Goal: Task Accomplishment & Management: Manage account settings

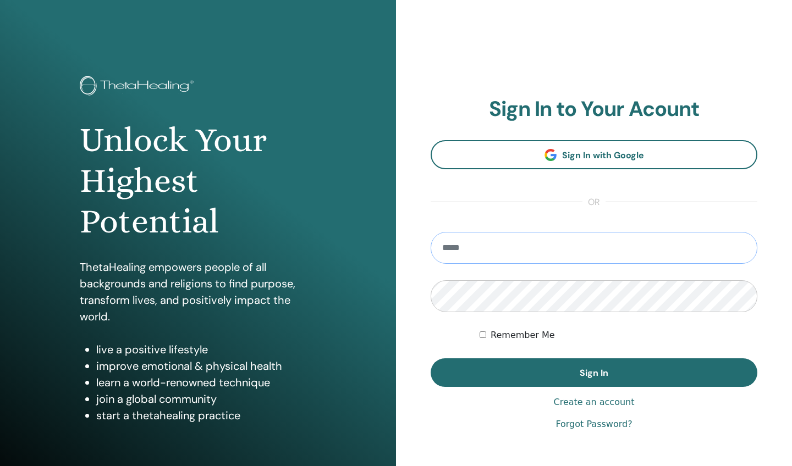
type input "**********"
click at [594, 373] on button "Sign In" at bounding box center [593, 372] width 327 height 29
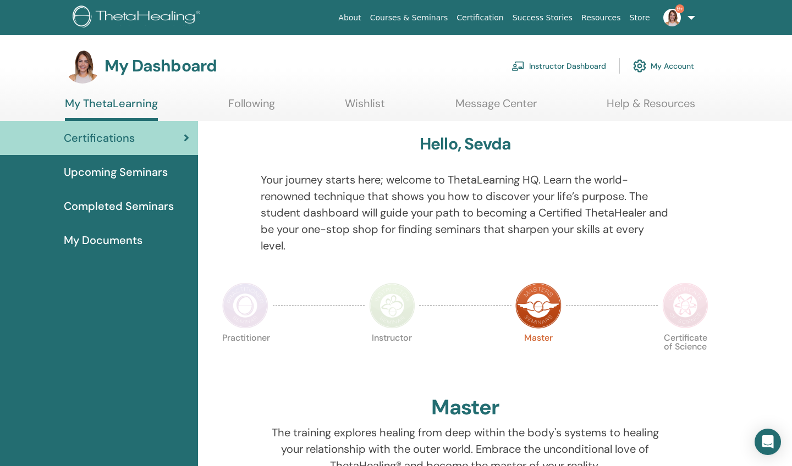
click at [564, 66] on link "Instructor Dashboard" at bounding box center [558, 66] width 95 height 24
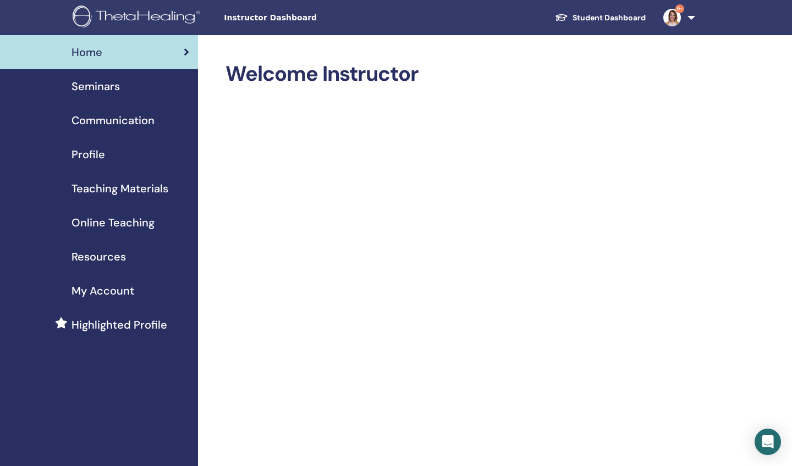
click at [102, 87] on span "Seminars" at bounding box center [95, 86] width 48 height 16
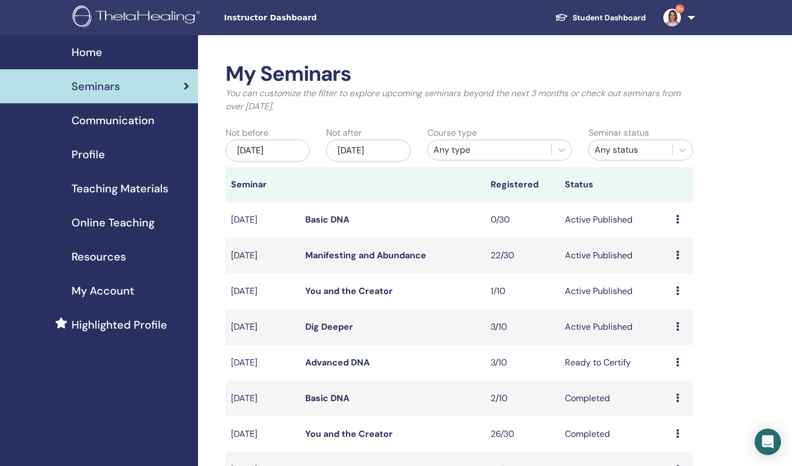
click at [677, 255] on icon at bounding box center [677, 255] width 3 height 9
click at [667, 297] on link "Attendees" at bounding box center [674, 297] width 42 height 12
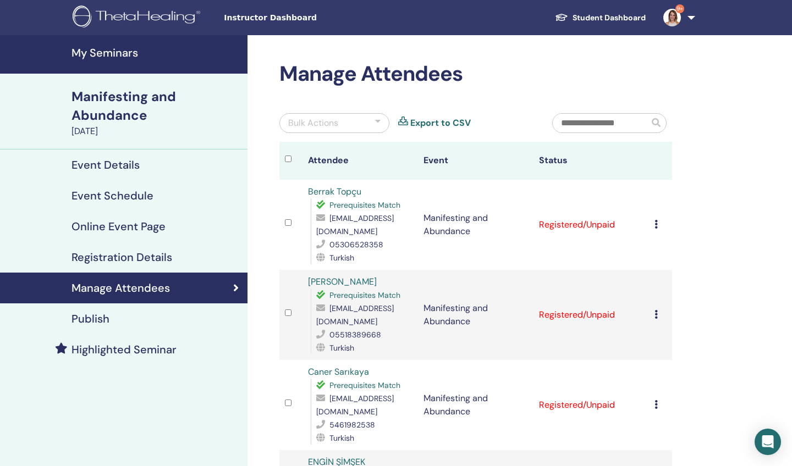
click at [656, 223] on icon at bounding box center [655, 224] width 3 height 9
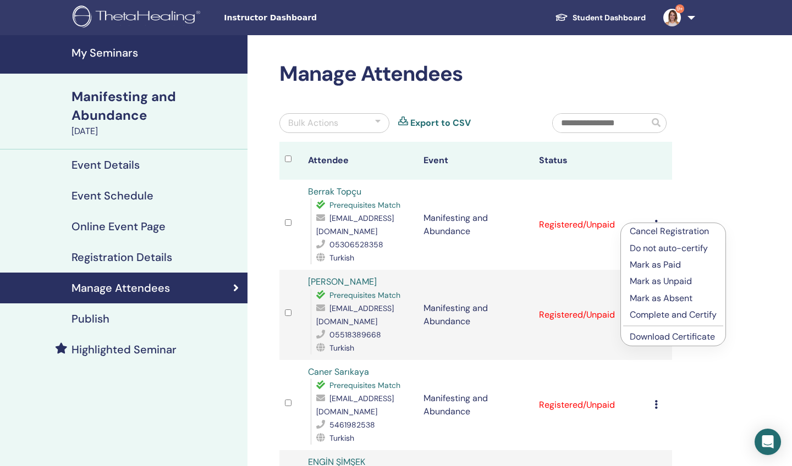
click at [645, 268] on p "Mark as Paid" at bounding box center [672, 264] width 87 height 13
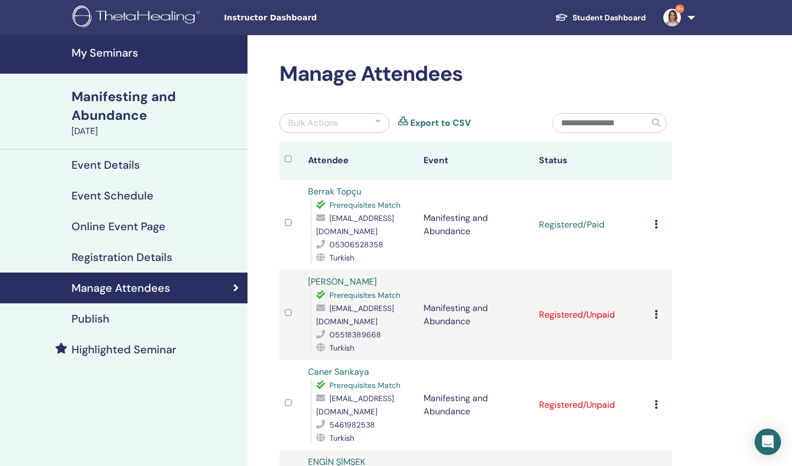
click at [655, 314] on icon at bounding box center [655, 314] width 3 height 9
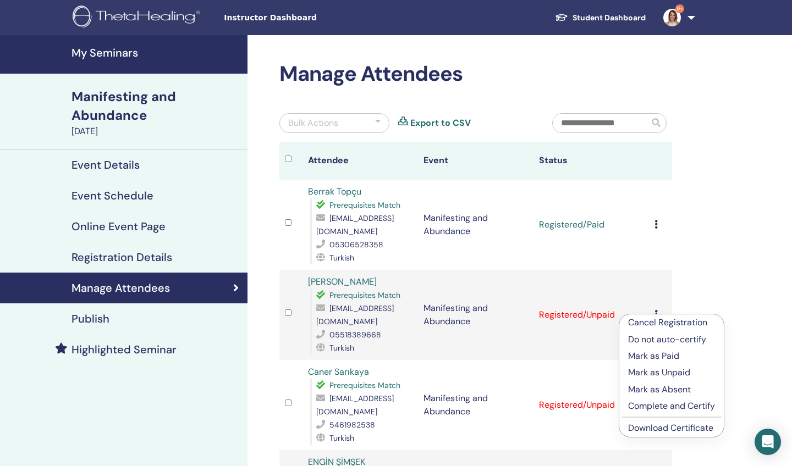
click at [650, 355] on p "Mark as Paid" at bounding box center [671, 356] width 87 height 13
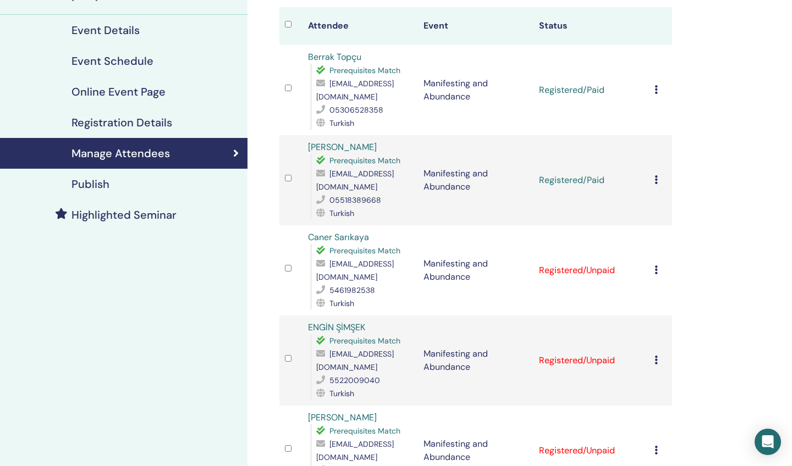
scroll to position [137, 0]
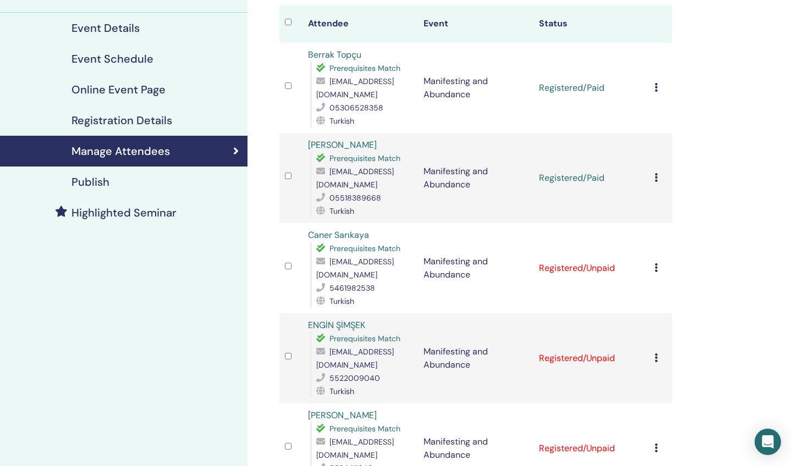
click at [655, 270] on icon at bounding box center [655, 267] width 3 height 9
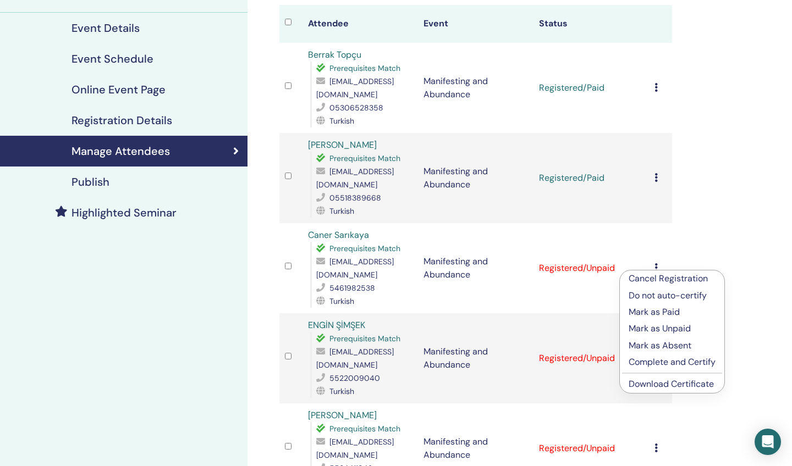
click at [652, 311] on p "Mark as Paid" at bounding box center [671, 312] width 87 height 13
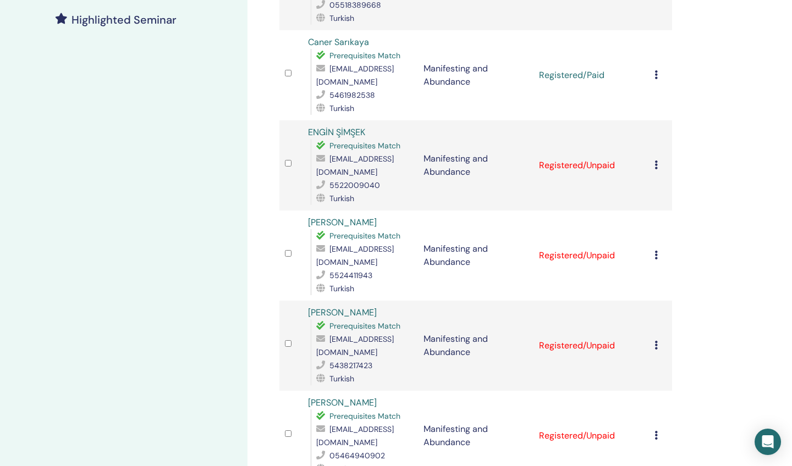
scroll to position [330, 0]
click at [655, 160] on icon at bounding box center [655, 164] width 3 height 9
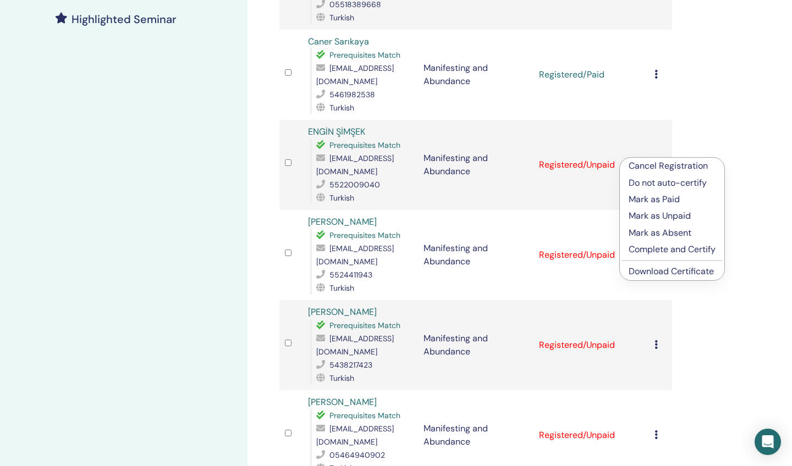
click at [649, 197] on p "Mark as Paid" at bounding box center [671, 199] width 87 height 13
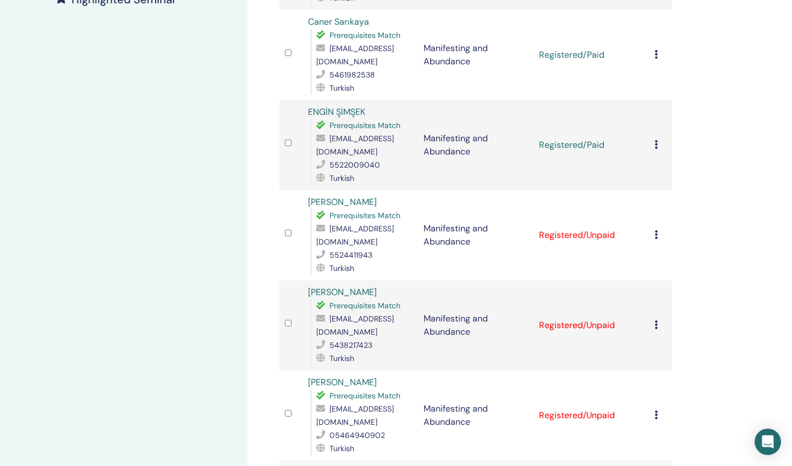
scroll to position [358, 0]
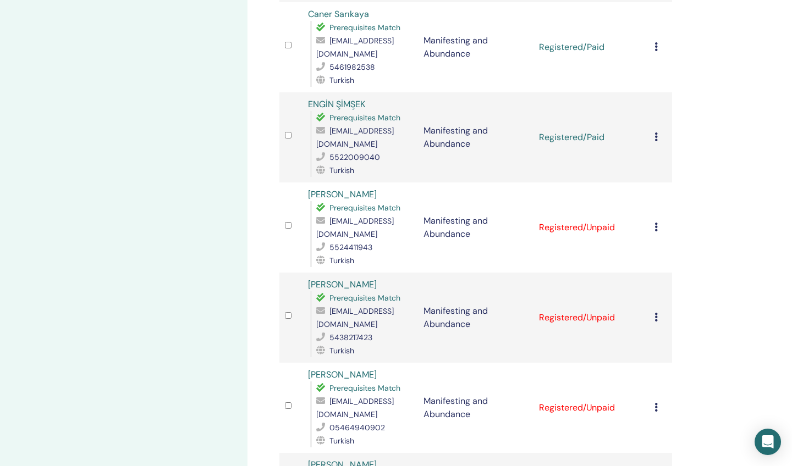
click at [655, 223] on icon at bounding box center [655, 227] width 3 height 9
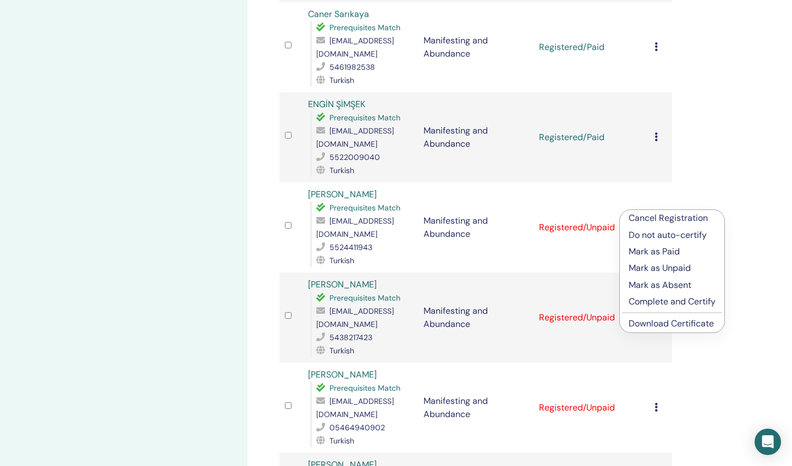
click at [637, 252] on p "Mark as Paid" at bounding box center [671, 251] width 87 height 13
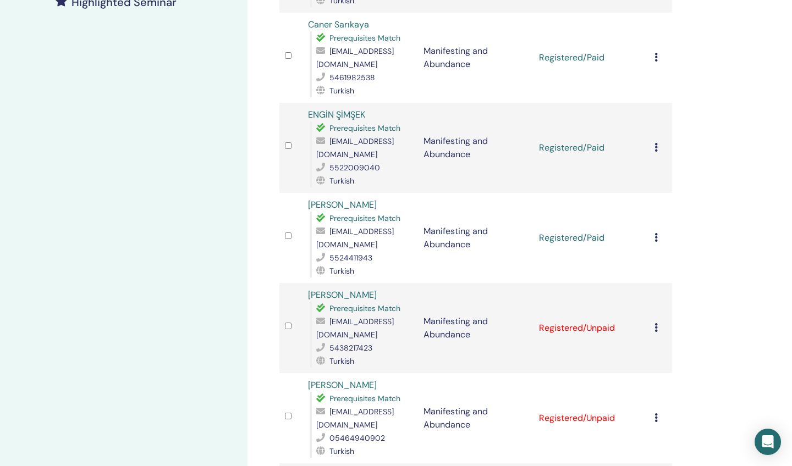
scroll to position [353, 0]
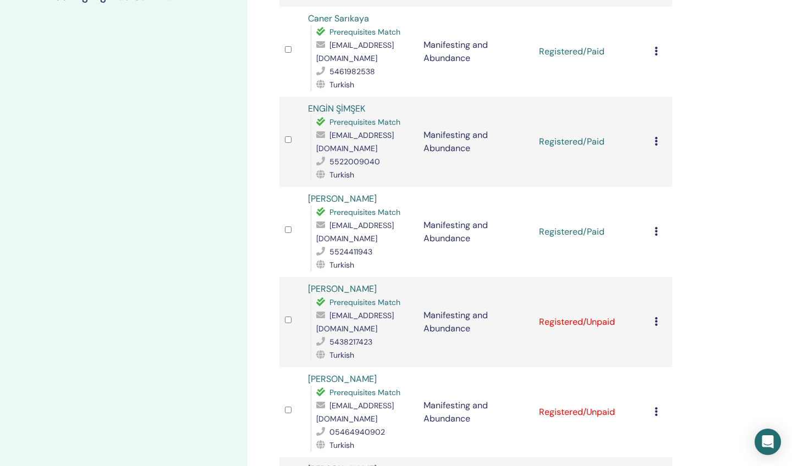
click at [655, 317] on icon at bounding box center [655, 321] width 3 height 9
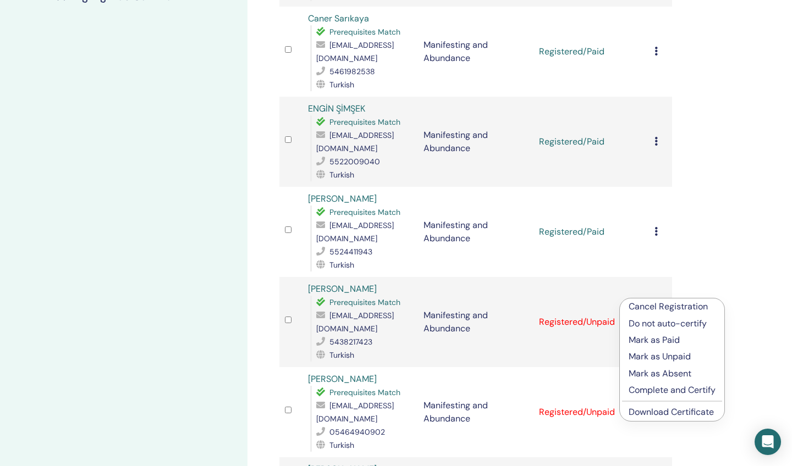
click at [634, 338] on p "Mark as Paid" at bounding box center [671, 340] width 87 height 13
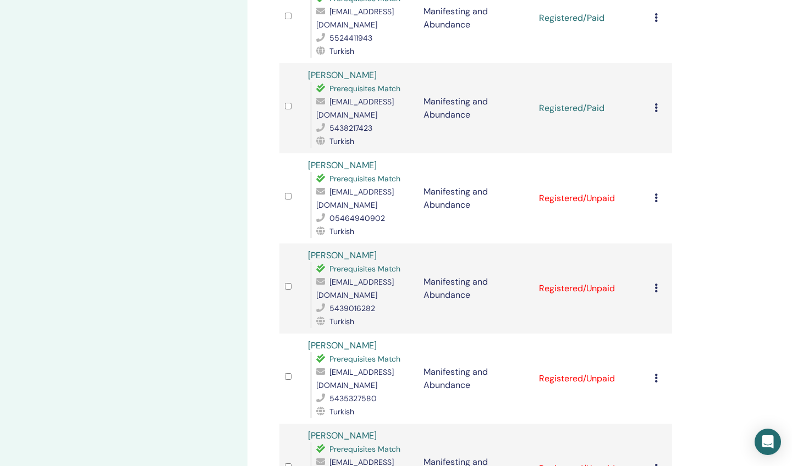
scroll to position [569, 0]
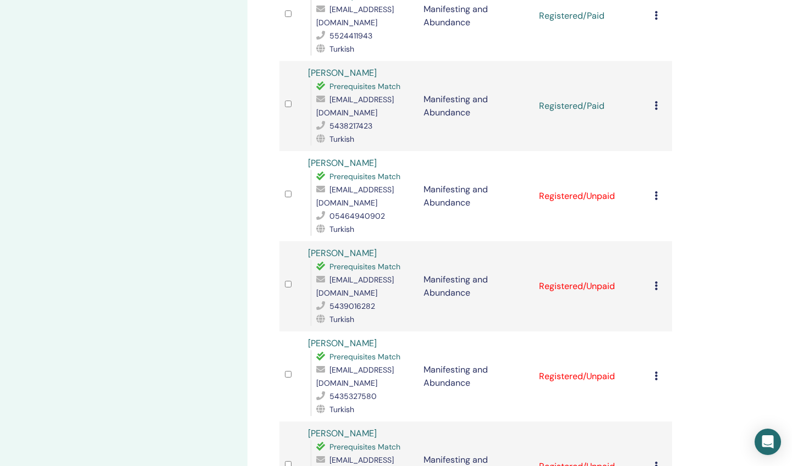
click at [656, 191] on icon at bounding box center [655, 195] width 3 height 9
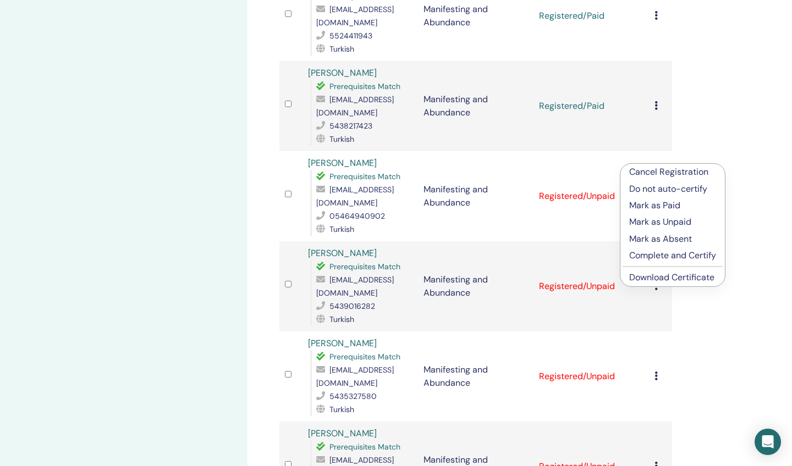
click at [656, 206] on p "Mark as Paid" at bounding box center [672, 205] width 87 height 13
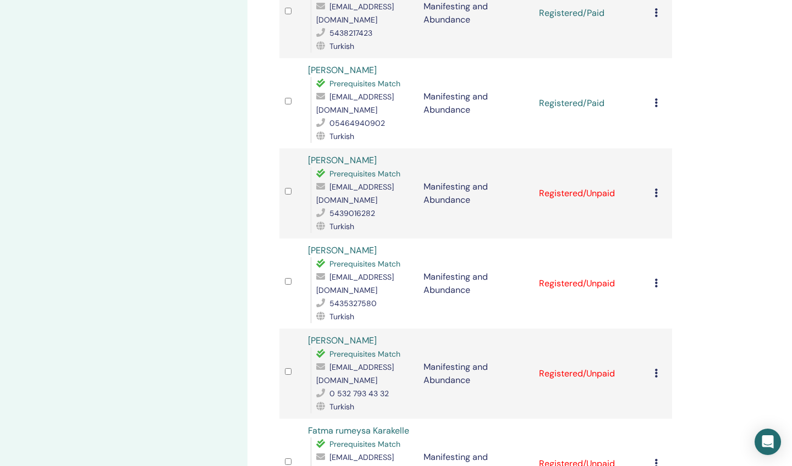
scroll to position [664, 0]
click at [656, 187] on icon at bounding box center [655, 191] width 3 height 9
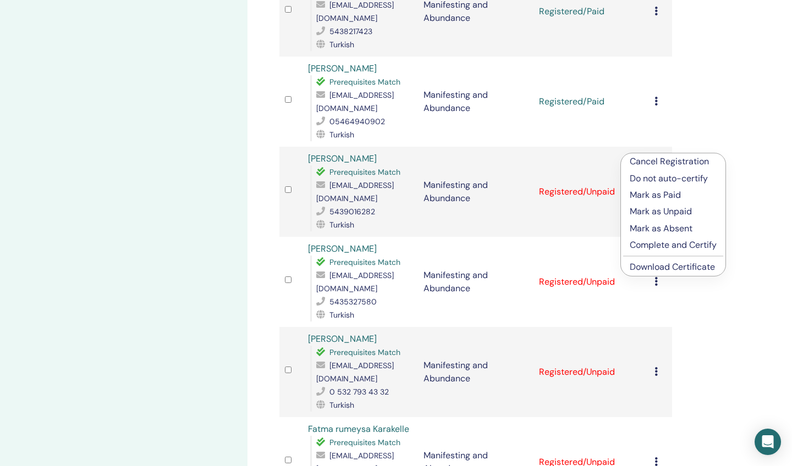
click at [648, 195] on p "Mark as Paid" at bounding box center [672, 195] width 87 height 13
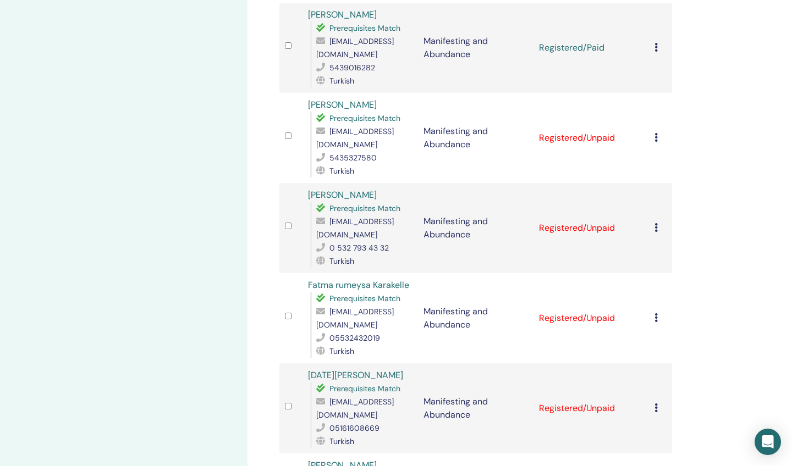
scroll to position [815, 0]
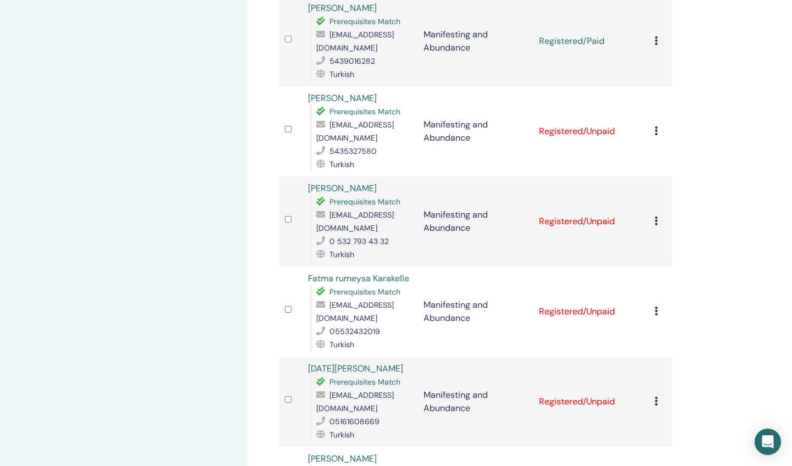
click at [656, 126] on icon at bounding box center [655, 130] width 3 height 9
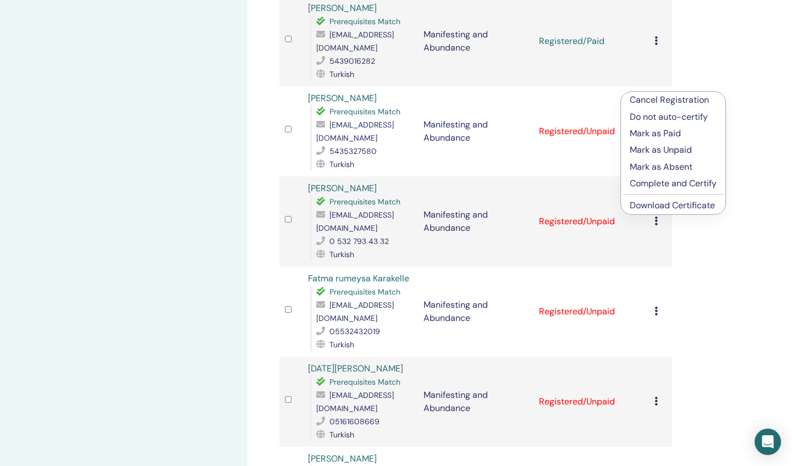
click at [651, 135] on p "Mark as Paid" at bounding box center [672, 133] width 87 height 13
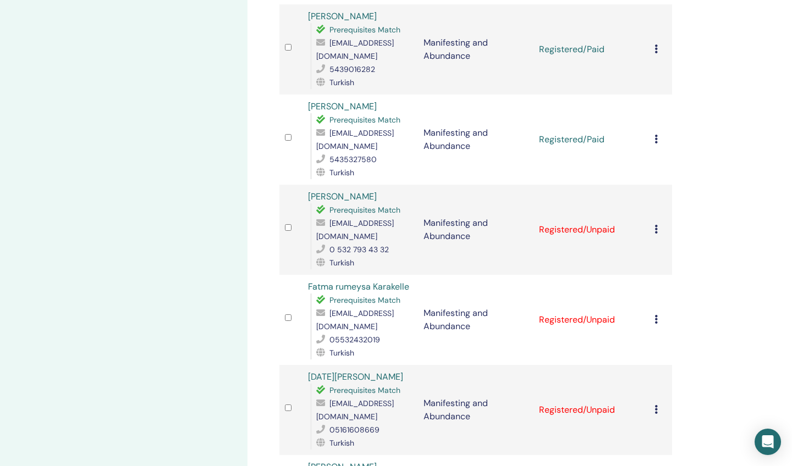
scroll to position [903, 0]
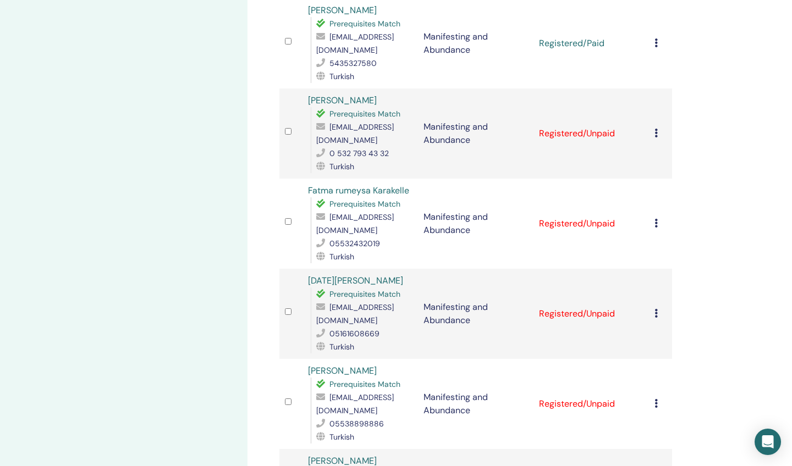
click at [656, 129] on icon at bounding box center [655, 133] width 3 height 9
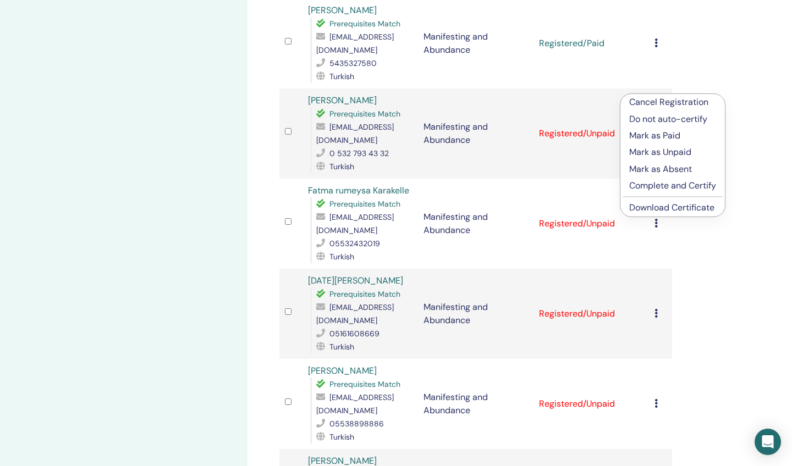
click at [649, 135] on p "Mark as Paid" at bounding box center [672, 135] width 87 height 13
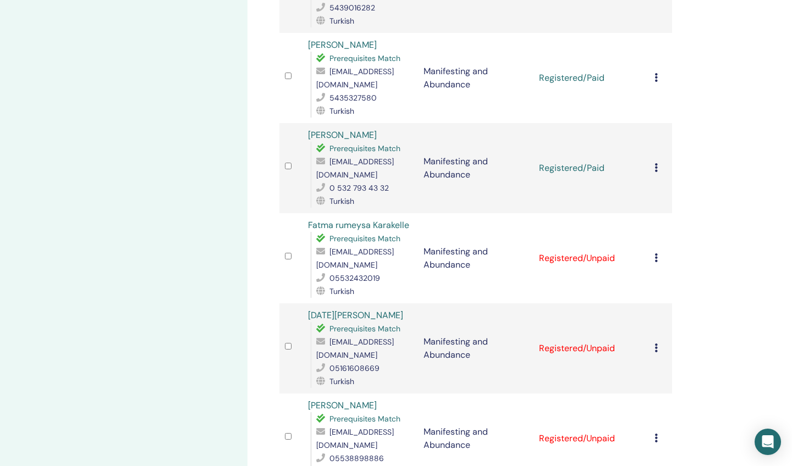
scroll to position [870, 0]
click at [656, 252] on icon at bounding box center [655, 256] width 3 height 9
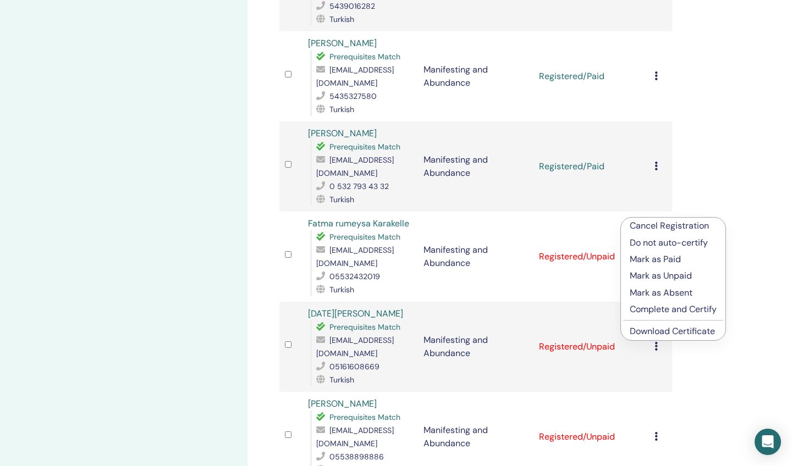
click at [653, 260] on p "Mark as Paid" at bounding box center [672, 259] width 87 height 13
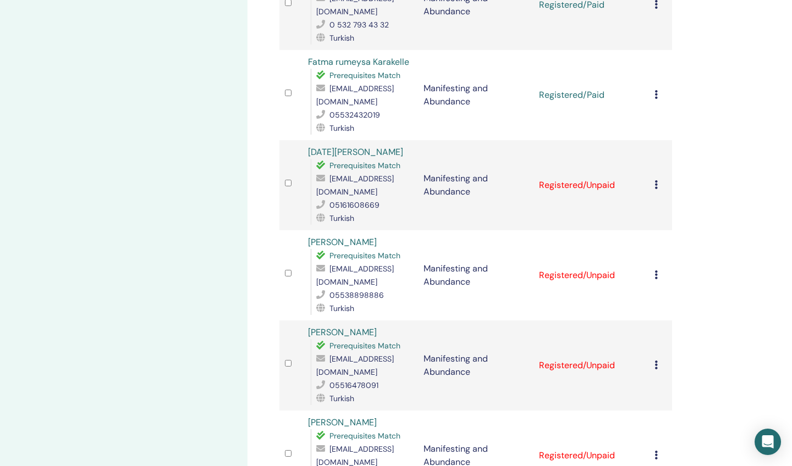
scroll to position [1048, 0]
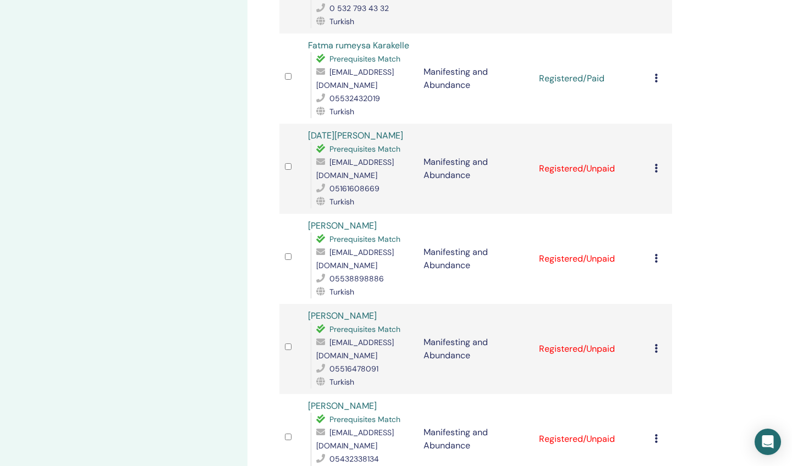
click at [655, 164] on icon at bounding box center [655, 168] width 3 height 9
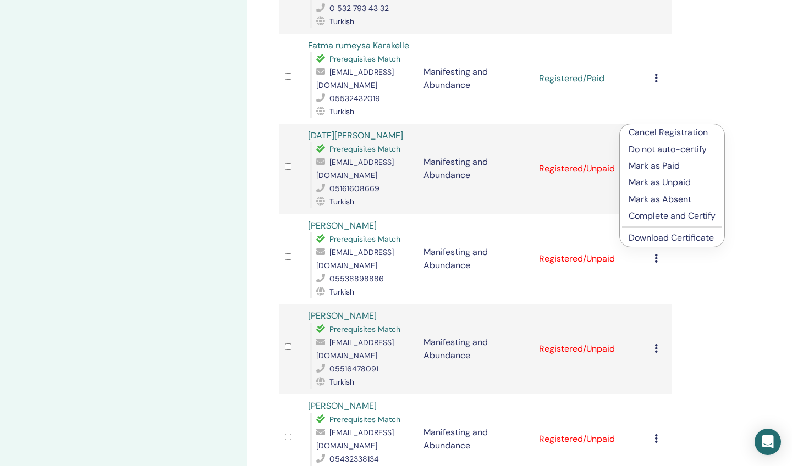
click at [652, 168] on p "Mark as Paid" at bounding box center [671, 165] width 87 height 13
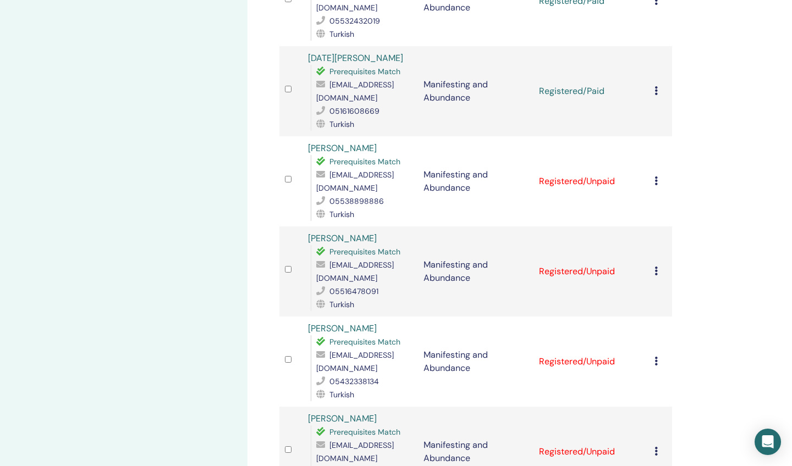
scroll to position [1170, 0]
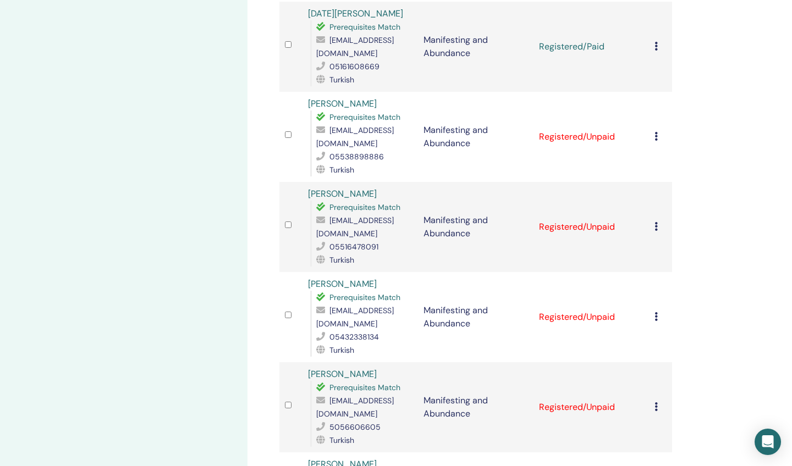
click at [656, 132] on icon at bounding box center [655, 136] width 3 height 9
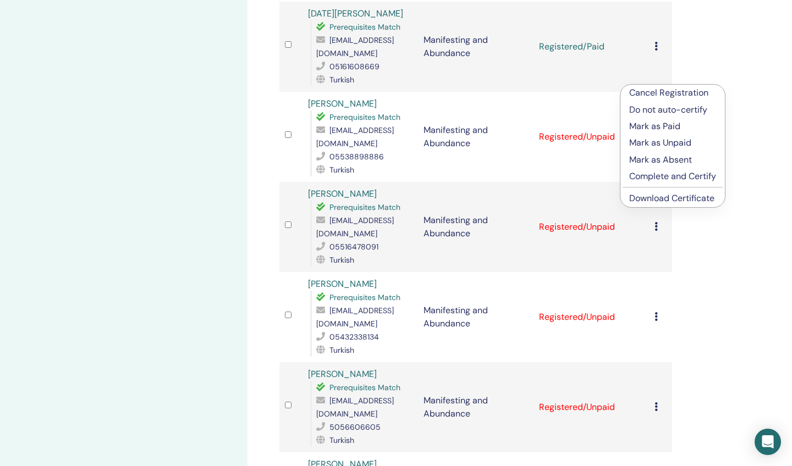
click at [656, 124] on p "Mark as Paid" at bounding box center [672, 126] width 87 height 13
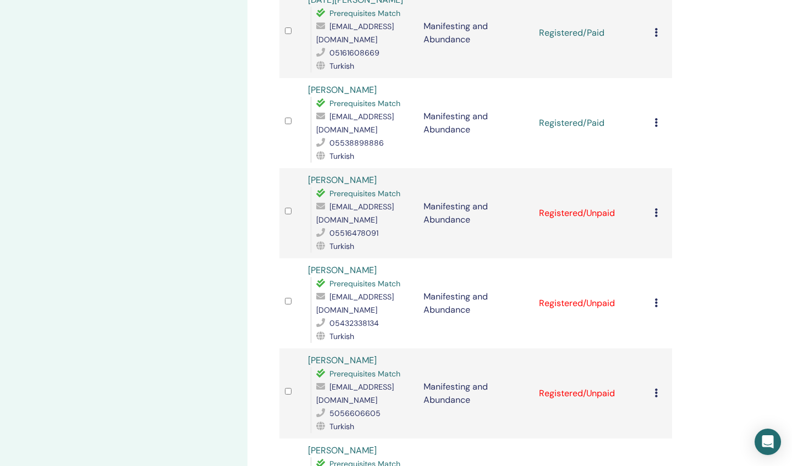
scroll to position [1263, 0]
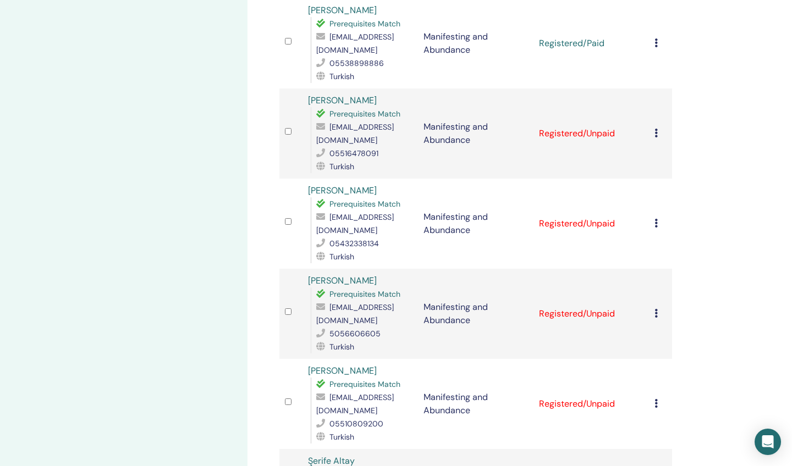
click at [655, 129] on icon at bounding box center [655, 133] width 3 height 9
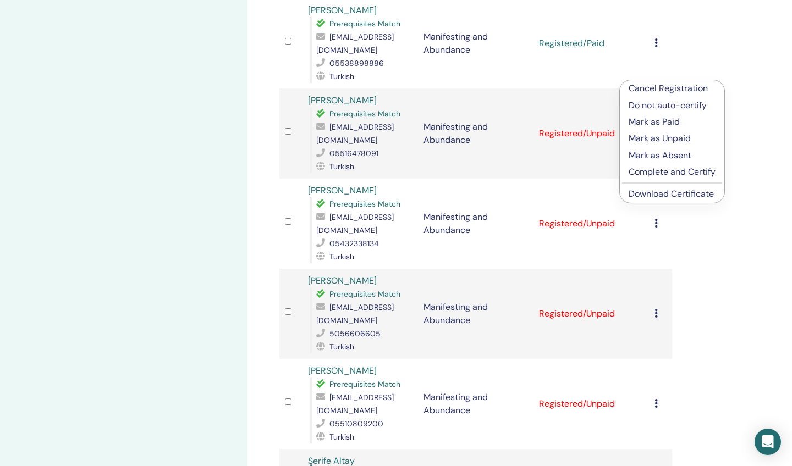
click at [649, 125] on p "Mark as Paid" at bounding box center [671, 121] width 87 height 13
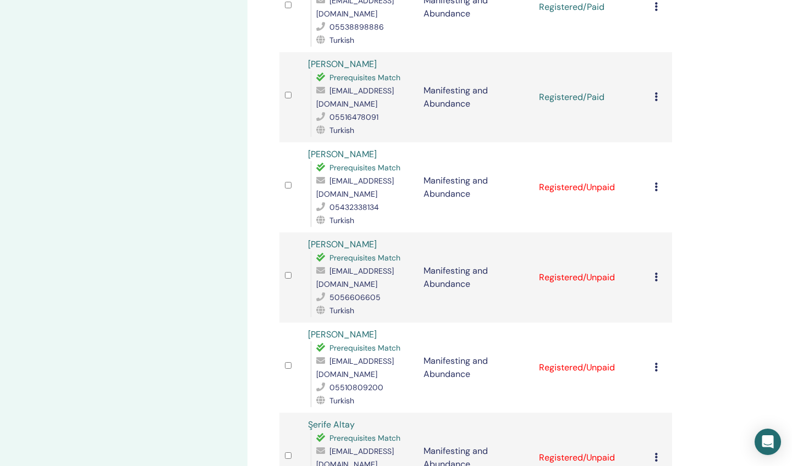
scroll to position [1306, 0]
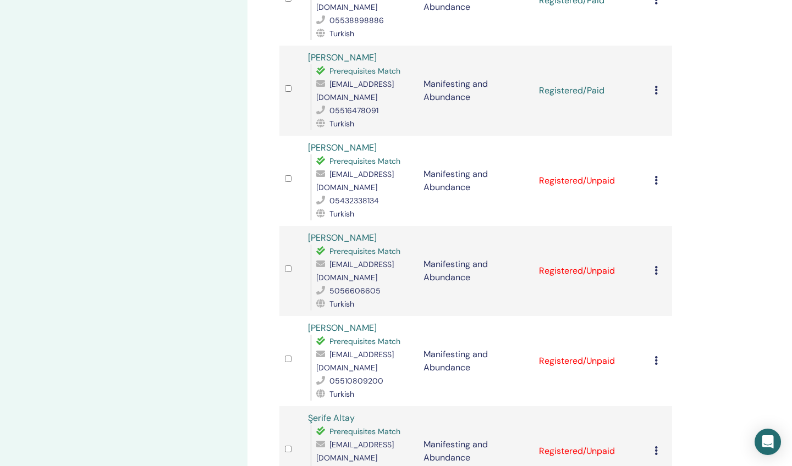
click at [656, 176] on icon at bounding box center [655, 180] width 3 height 9
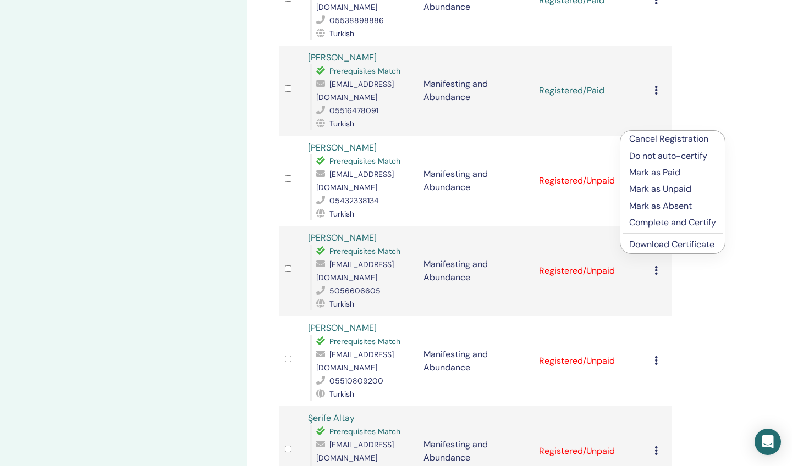
click at [652, 172] on p "Mark as Paid" at bounding box center [672, 172] width 87 height 13
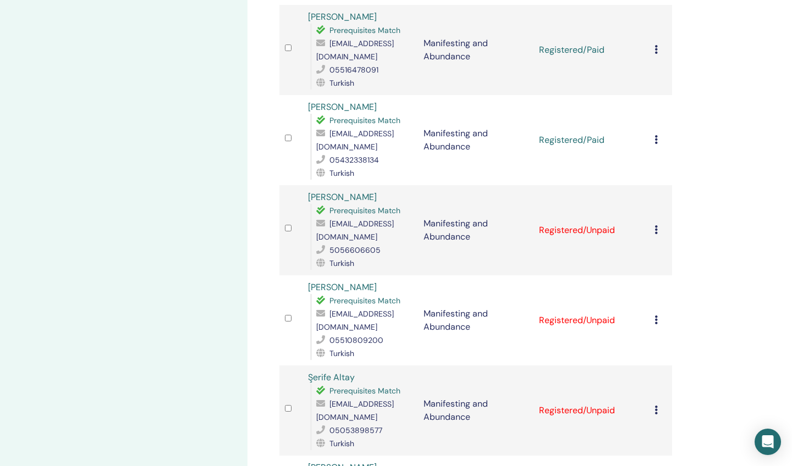
scroll to position [1367, 0]
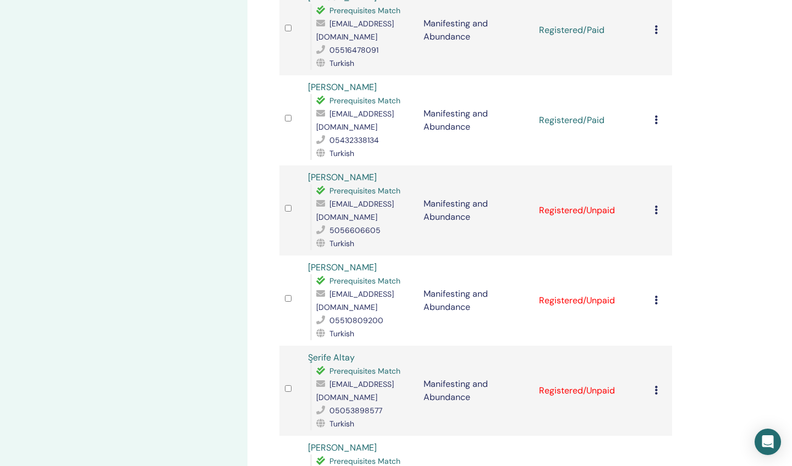
click at [656, 206] on icon at bounding box center [655, 210] width 3 height 9
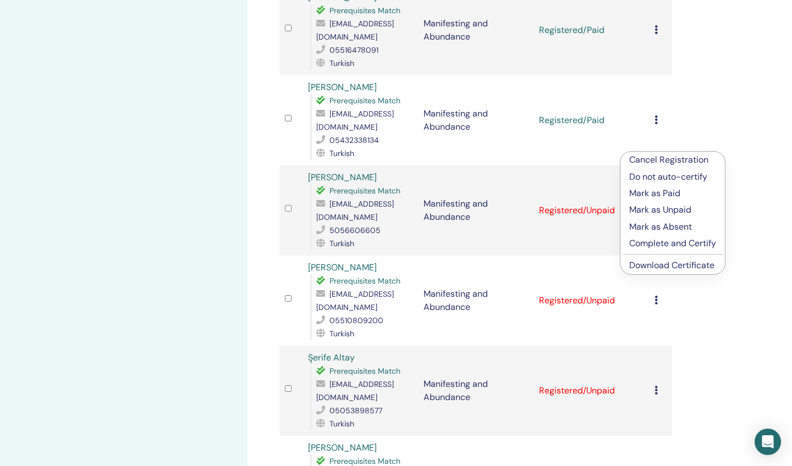
click at [650, 195] on p "Mark as Paid" at bounding box center [672, 193] width 87 height 13
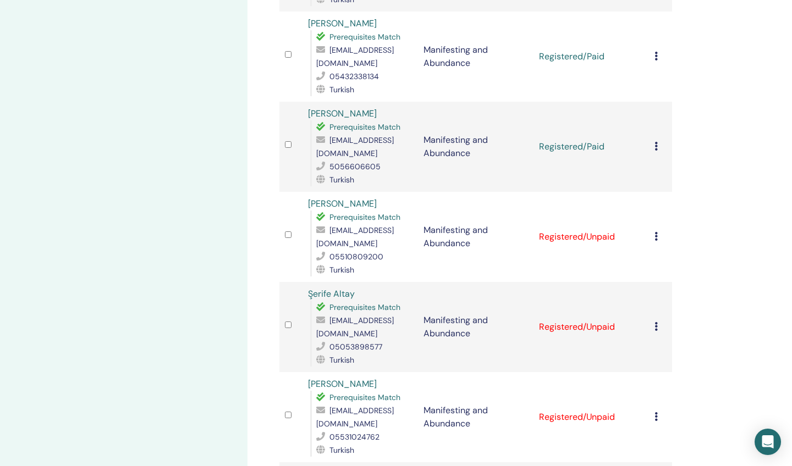
scroll to position [1444, 0]
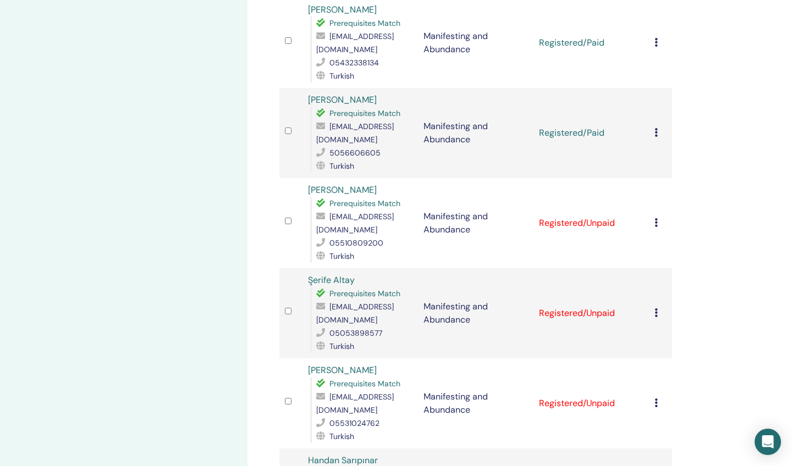
click at [656, 218] on icon at bounding box center [655, 222] width 3 height 9
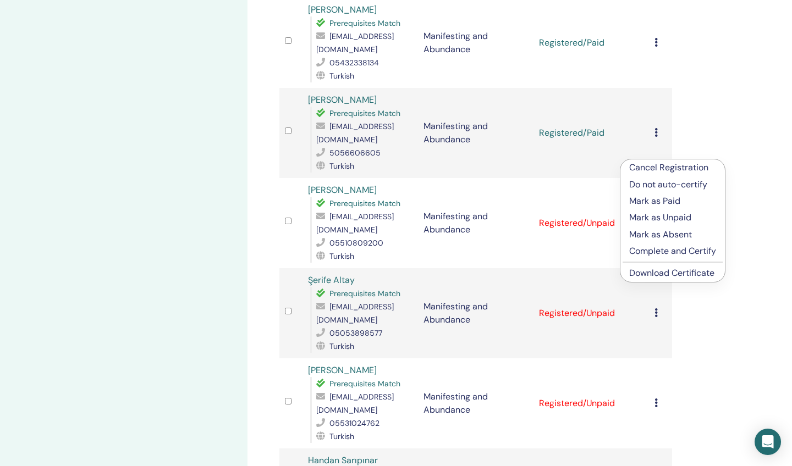
click at [649, 201] on p "Mark as Paid" at bounding box center [672, 201] width 87 height 13
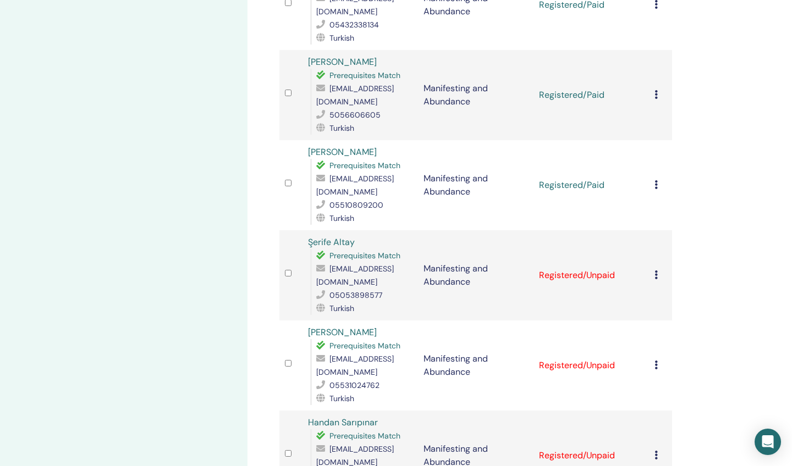
scroll to position [1549, 0]
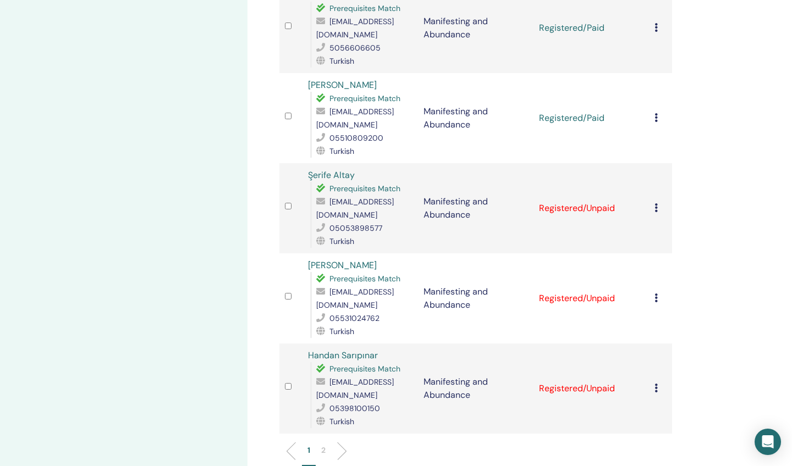
click at [655, 203] on icon at bounding box center [655, 207] width 3 height 9
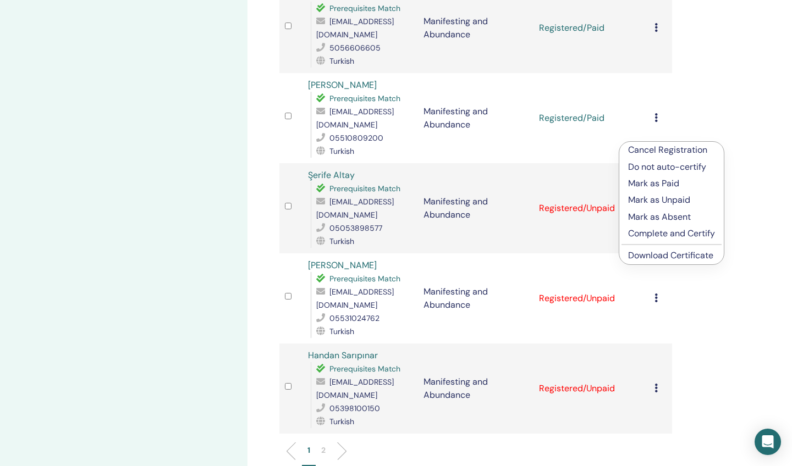
click at [645, 180] on p "Mark as Paid" at bounding box center [671, 183] width 87 height 13
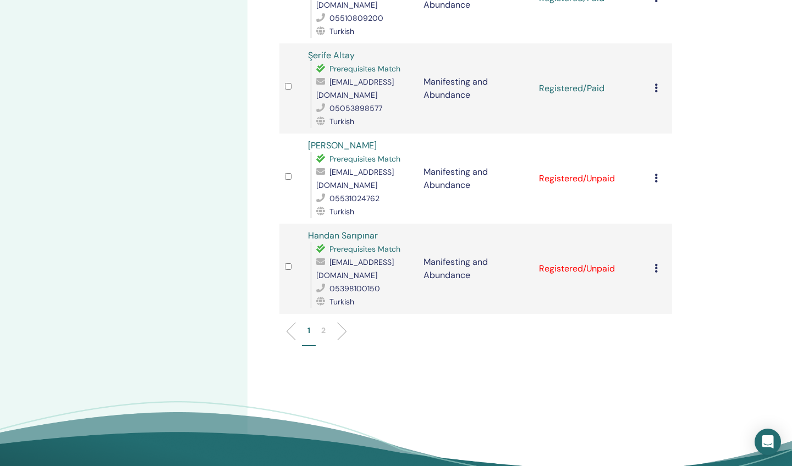
scroll to position [1669, 0]
click at [655, 173] on icon at bounding box center [655, 177] width 3 height 9
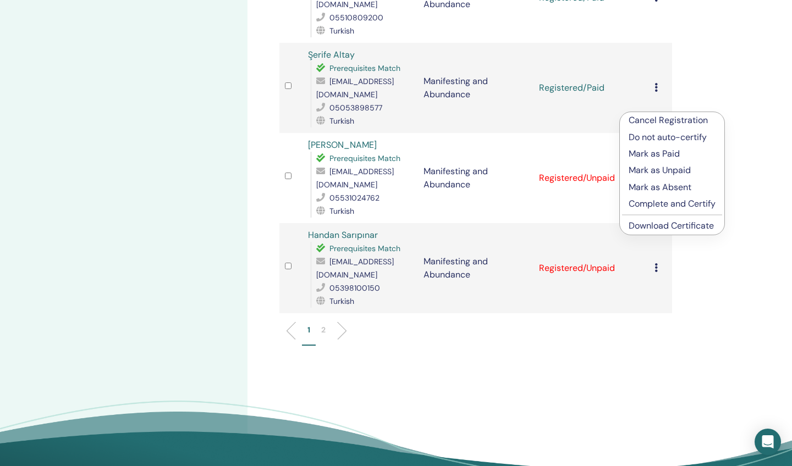
click at [649, 155] on p "Mark as Paid" at bounding box center [671, 153] width 87 height 13
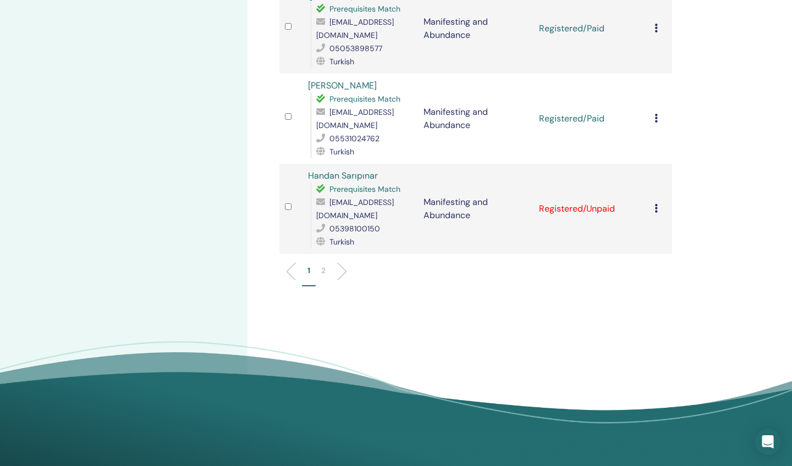
scroll to position [1732, 0]
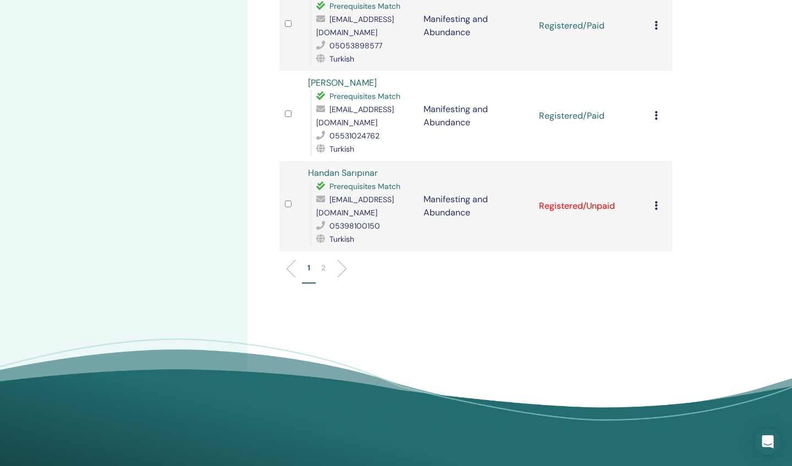
click at [655, 201] on icon at bounding box center [655, 205] width 3 height 9
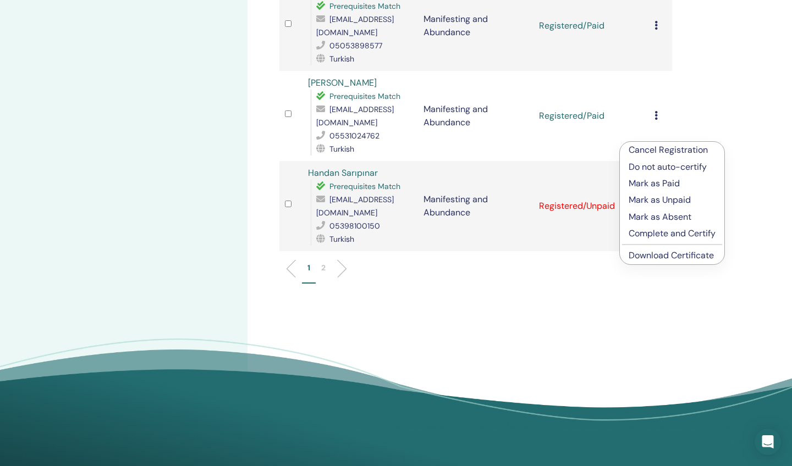
click at [649, 183] on p "Mark as Paid" at bounding box center [671, 183] width 87 height 13
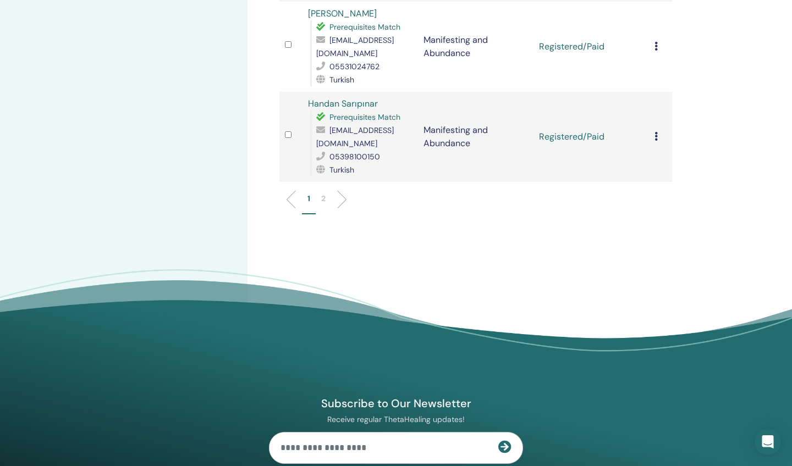
scroll to position [1804, 0]
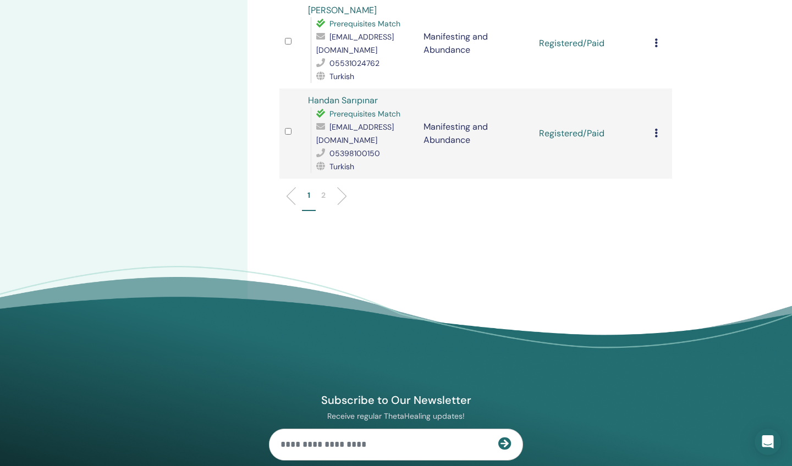
click at [341, 187] on li at bounding box center [337, 196] width 19 height 19
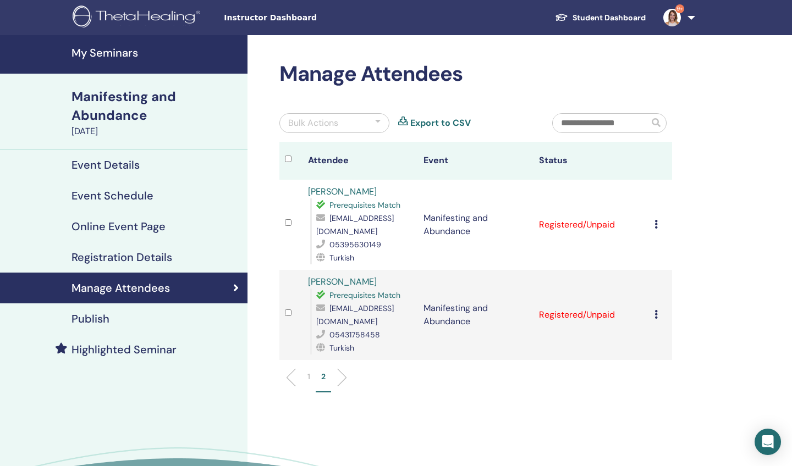
scroll to position [0, 0]
click at [656, 223] on icon at bounding box center [655, 224] width 3 height 9
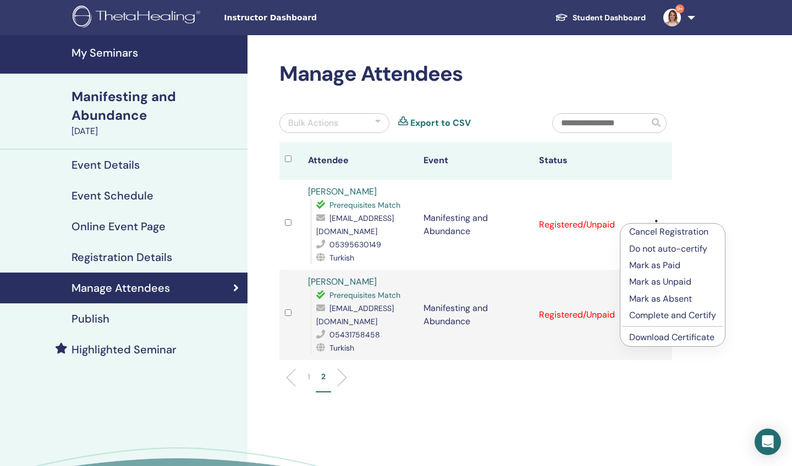
click at [656, 265] on p "Mark as Paid" at bounding box center [672, 265] width 87 height 13
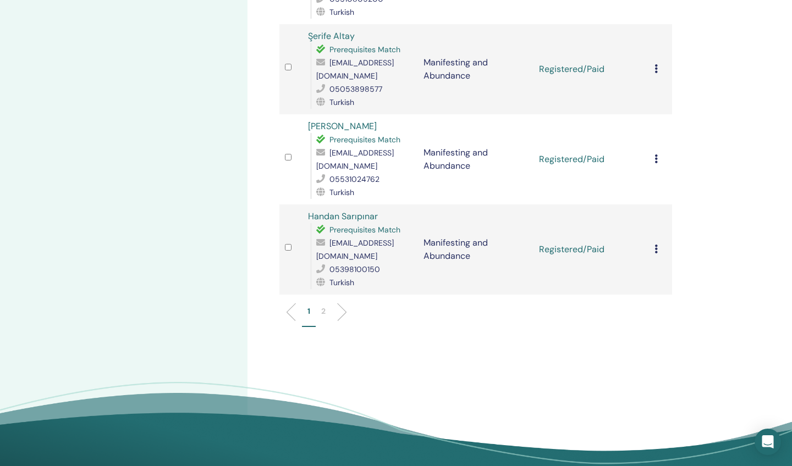
scroll to position [1689, 0]
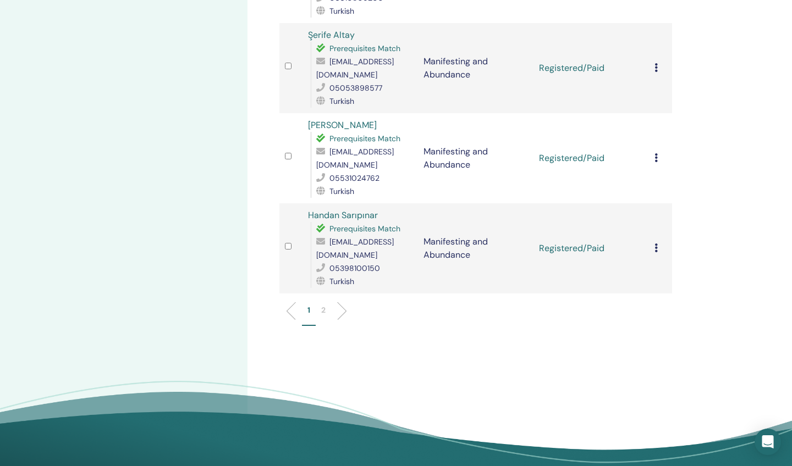
click at [341, 302] on li at bounding box center [337, 311] width 19 height 19
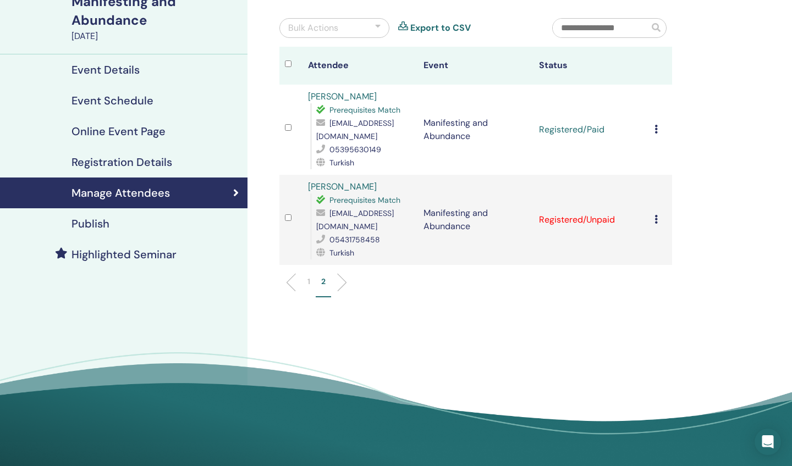
scroll to position [90, 0]
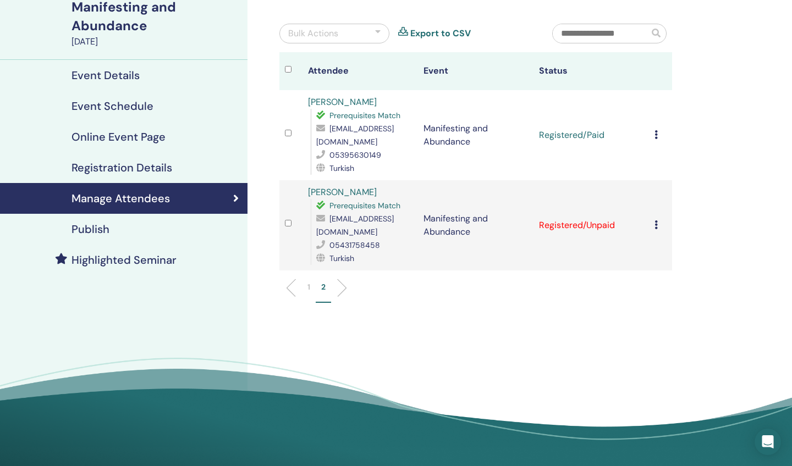
click at [655, 220] on icon at bounding box center [655, 224] width 3 height 9
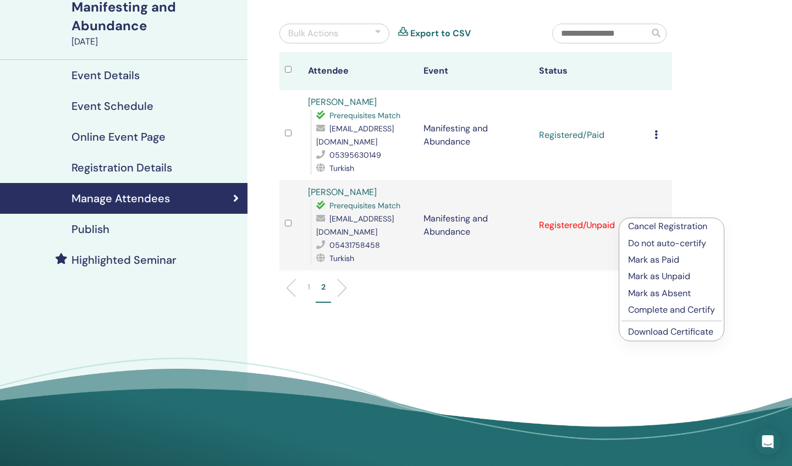
click at [641, 260] on p "Mark as Paid" at bounding box center [671, 259] width 87 height 13
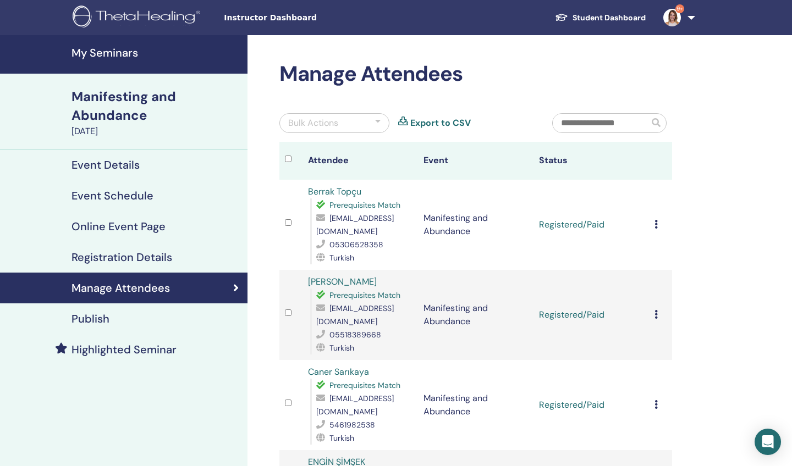
scroll to position [1, 0]
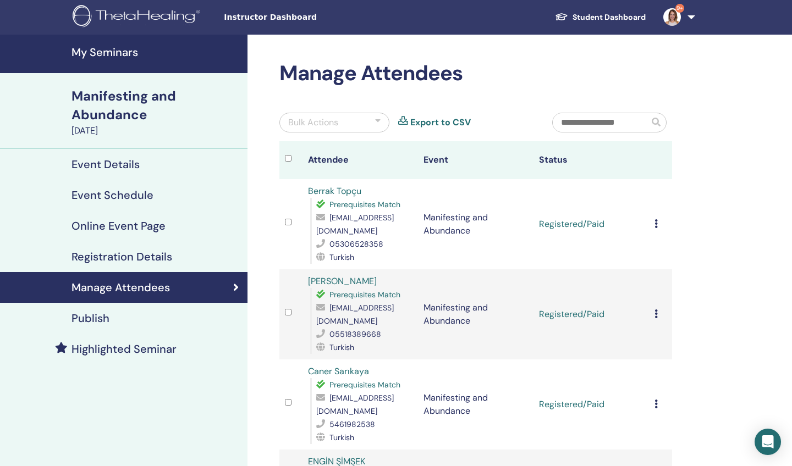
click at [614, 18] on link "Student Dashboard" at bounding box center [600, 17] width 108 height 20
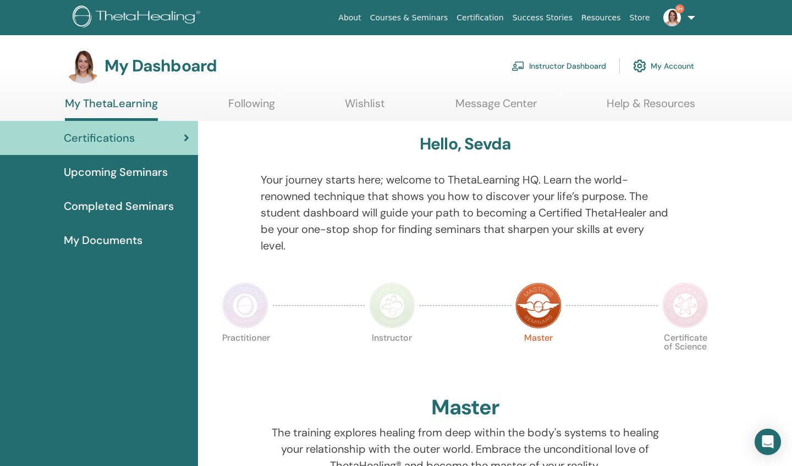
click at [543, 64] on link "Instructor Dashboard" at bounding box center [558, 66] width 95 height 24
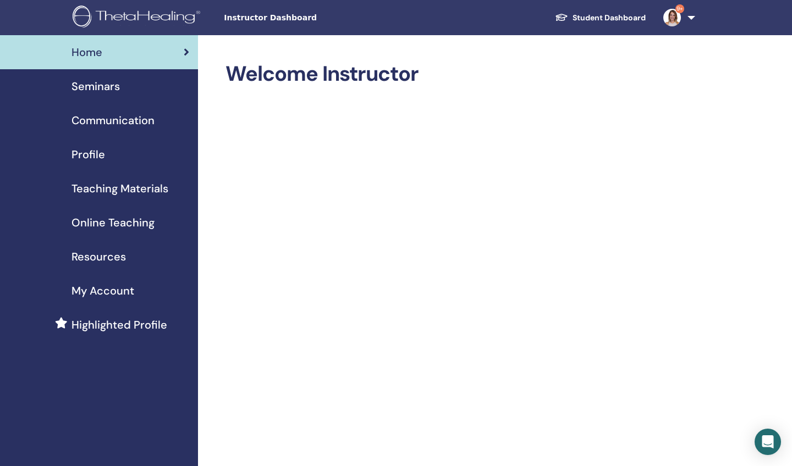
click at [92, 90] on span "Seminars" at bounding box center [95, 86] width 48 height 16
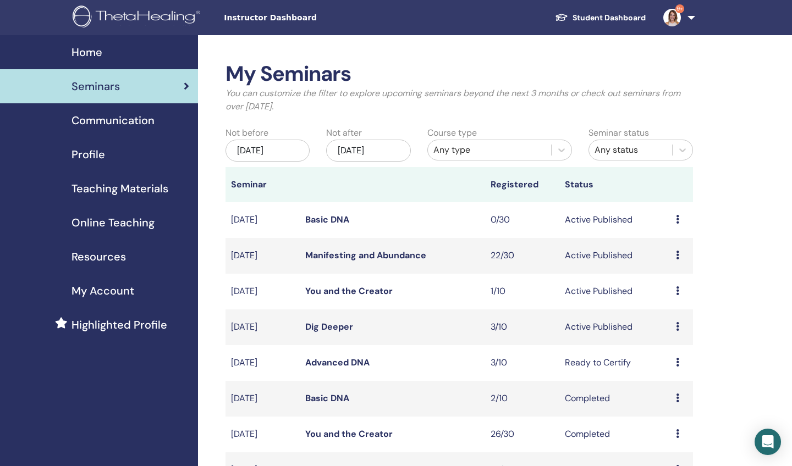
click at [679, 253] on icon at bounding box center [677, 255] width 3 height 9
click at [674, 291] on link "Attendees" at bounding box center [676, 296] width 42 height 12
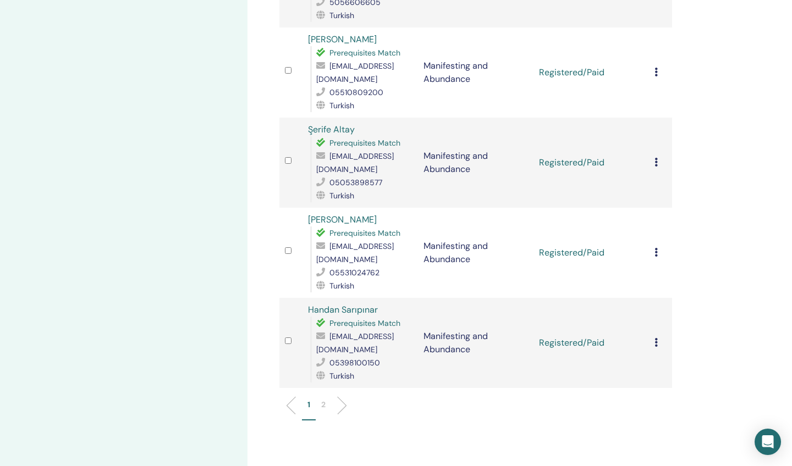
scroll to position [1596, 0]
click at [339, 395] on li at bounding box center [337, 404] width 19 height 19
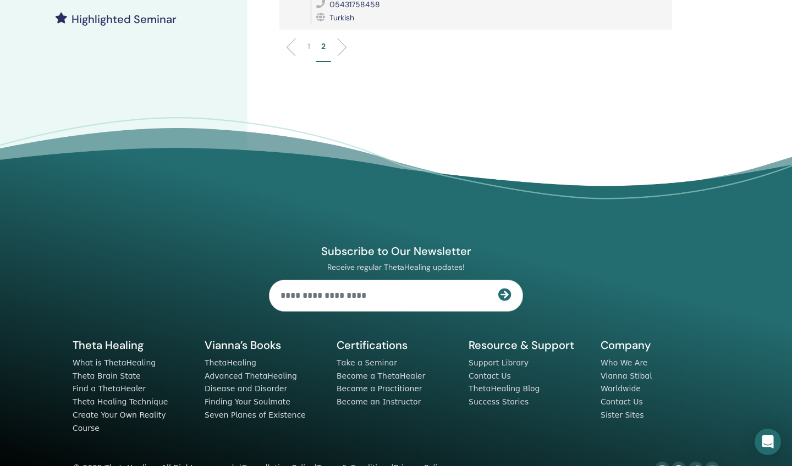
scroll to position [330, 0]
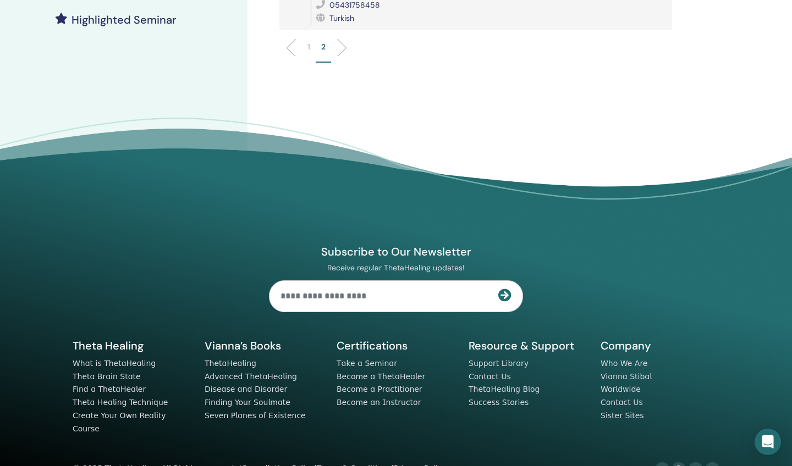
click at [307, 41] on p "1" at bounding box center [308, 47] width 3 height 12
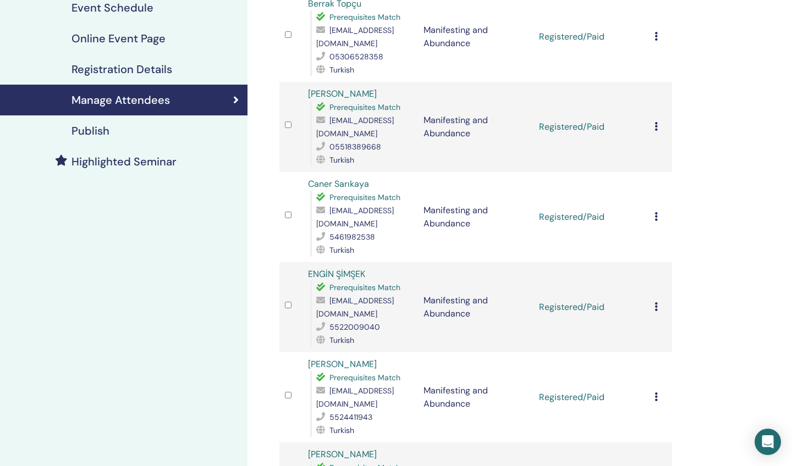
scroll to position [193, 0]
